Goal: Check status

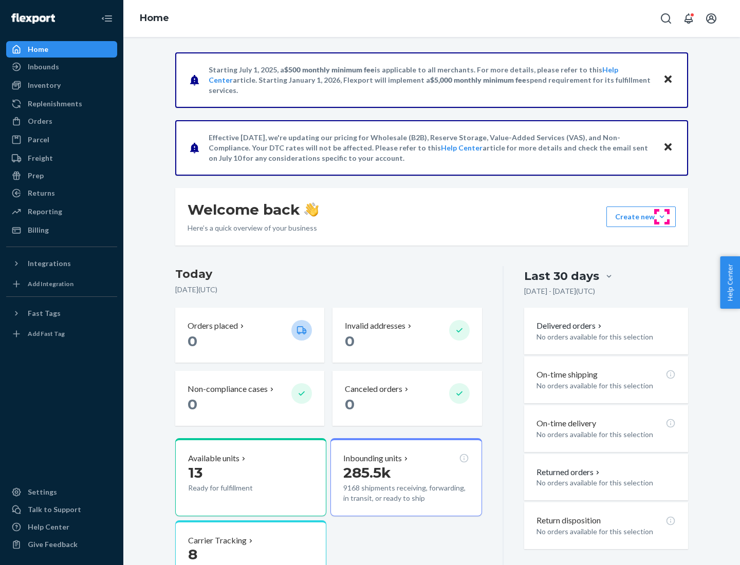
click at [662, 217] on button "Create new Create new inbound Create new order Create new product" at bounding box center [640, 217] width 69 height 21
click at [35, 176] on div "Prep" at bounding box center [36, 176] width 16 height 10
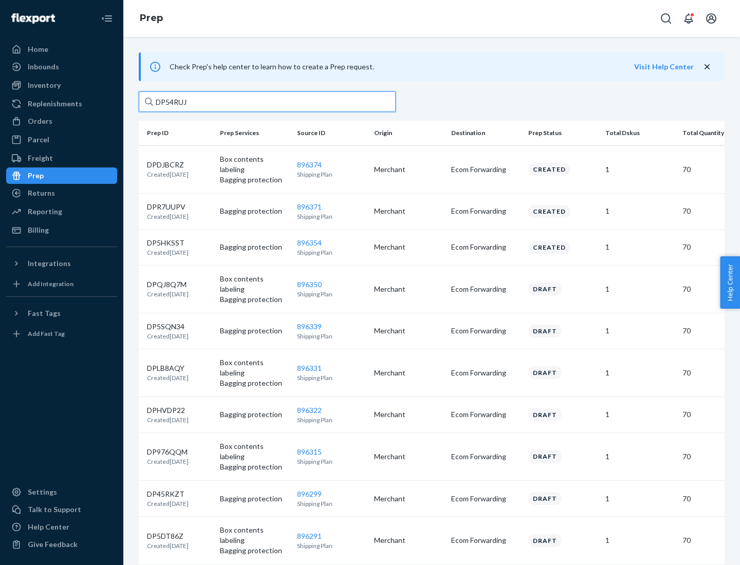
type input "DP54RUJL"
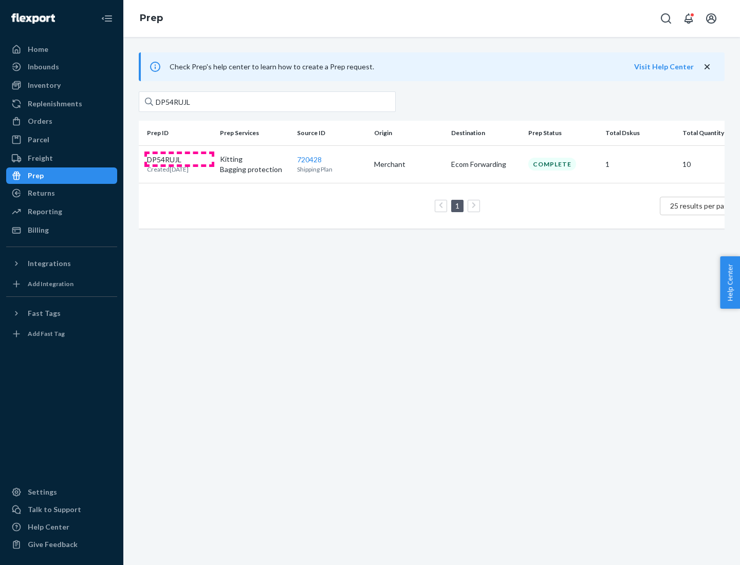
click at [179, 159] on p "DP54RUJL" at bounding box center [168, 160] width 42 height 10
